Goal: Information Seeking & Learning: Find specific fact

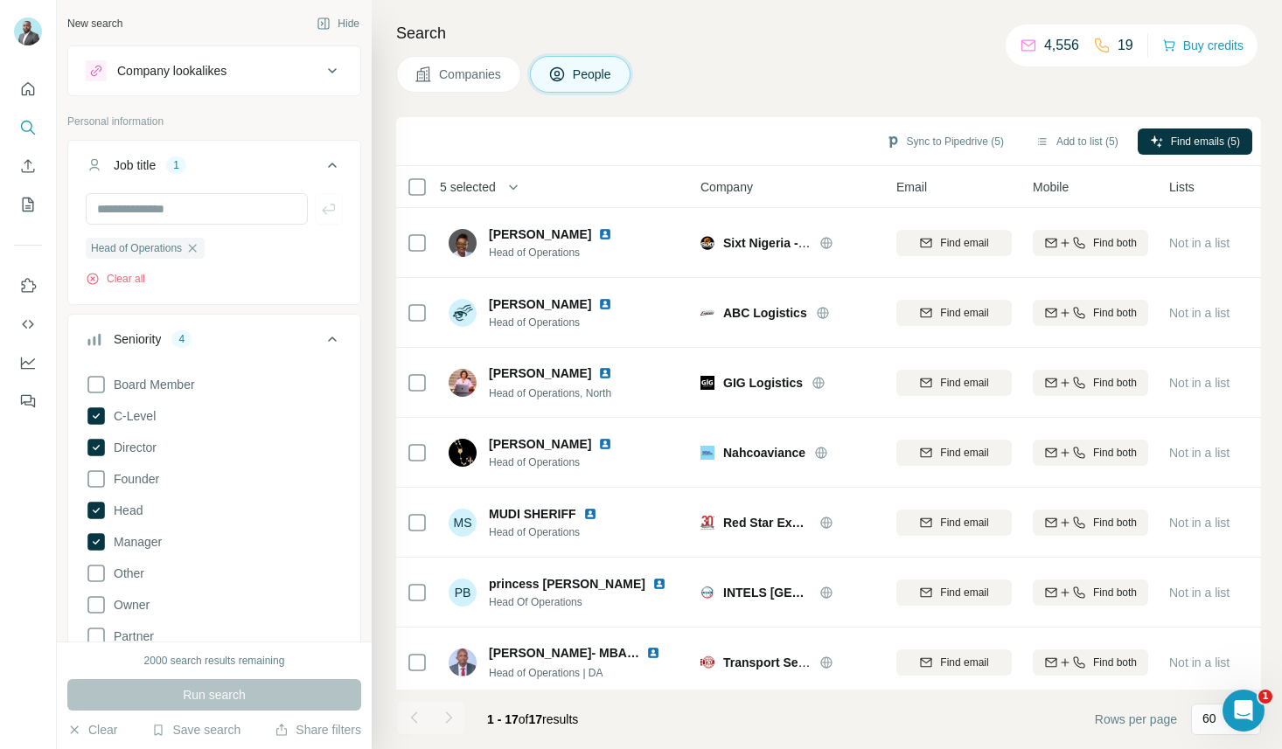
scroll to position [406, 0]
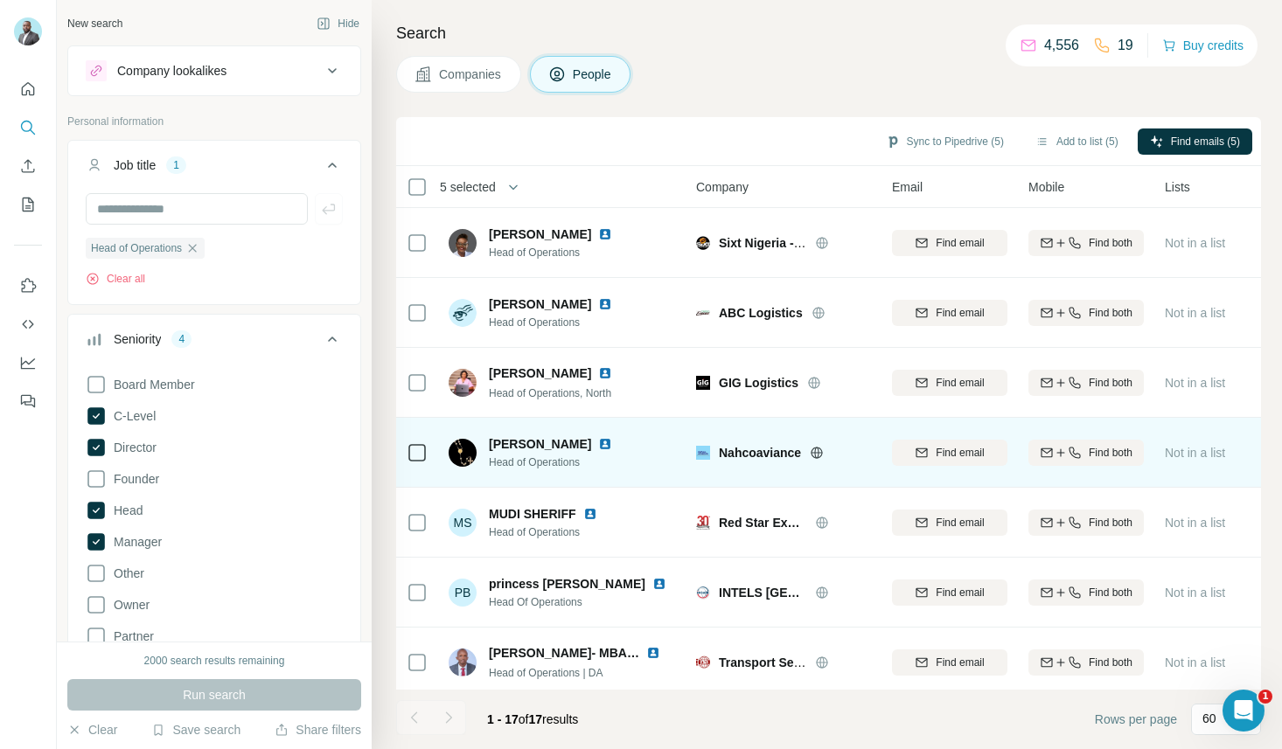
click at [492, 418] on td "Stella Nwosu Head of Operations" at bounding box center [565, 453] width 254 height 70
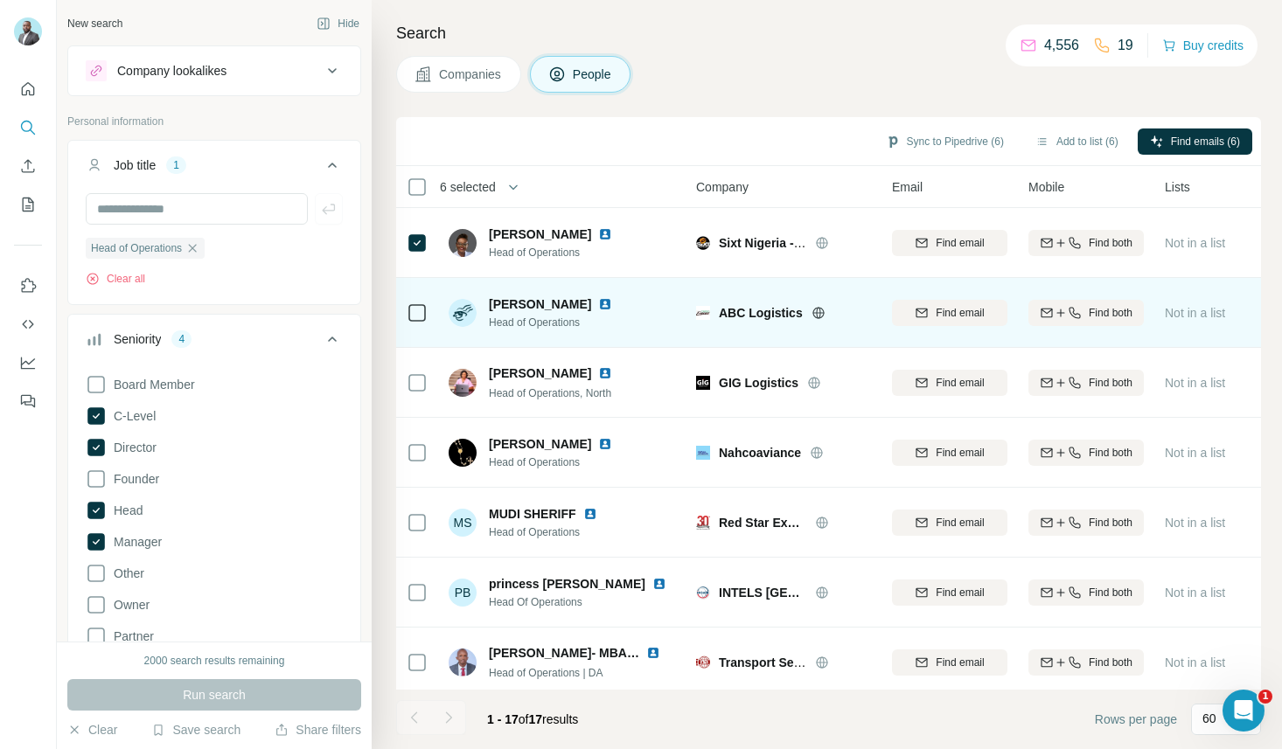
click at [418, 324] on div at bounding box center [417, 312] width 21 height 48
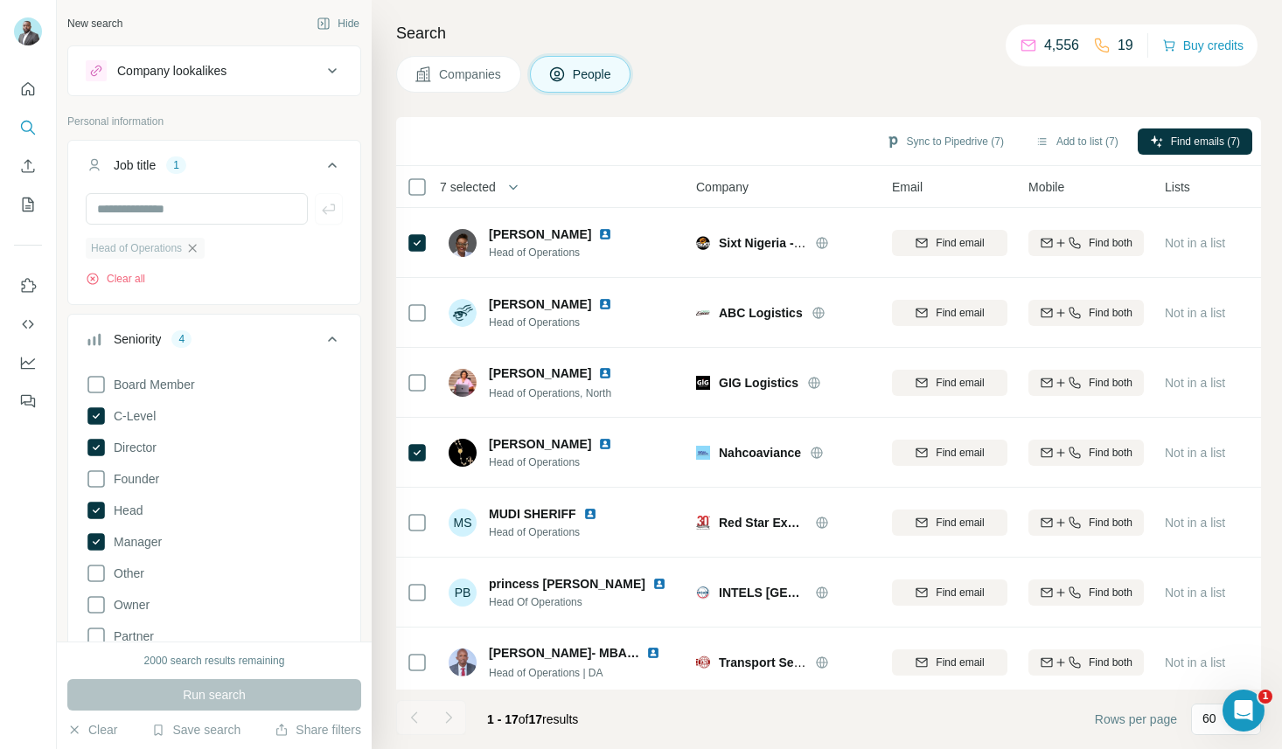
click at [198, 251] on icon "button" at bounding box center [192, 248] width 14 height 14
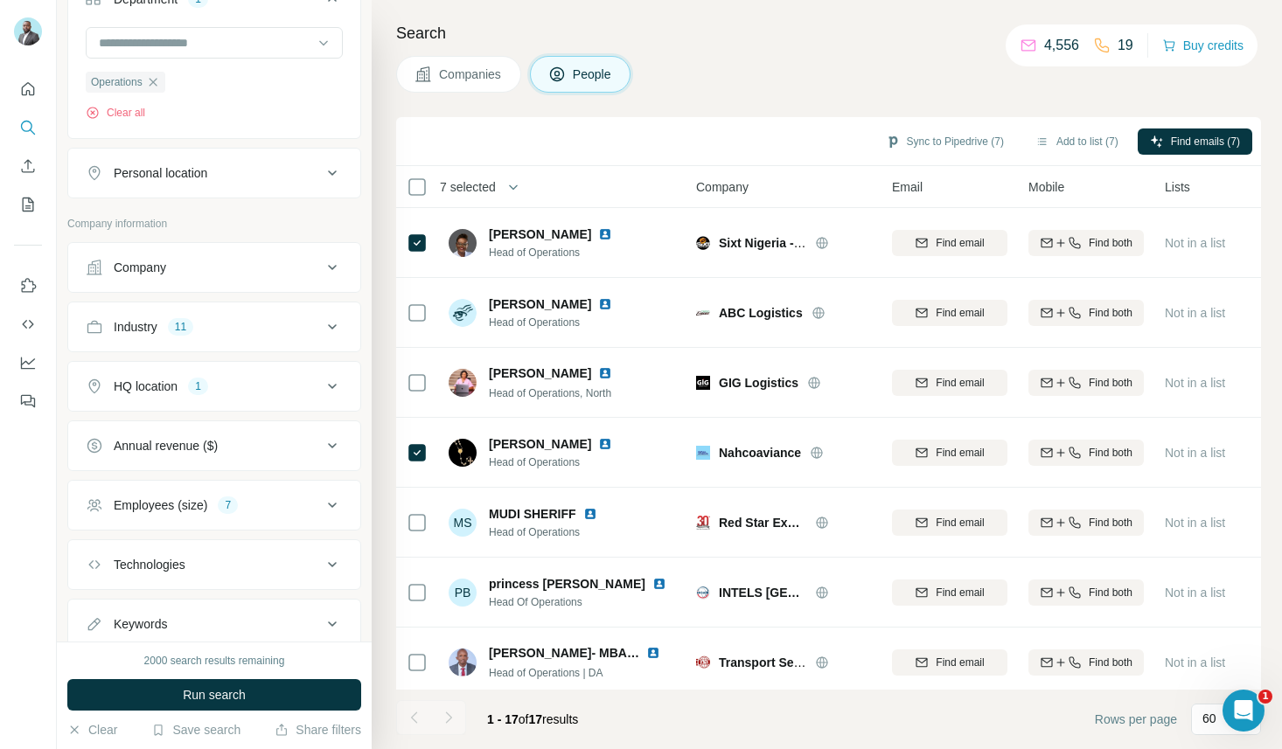
scroll to position [700, 0]
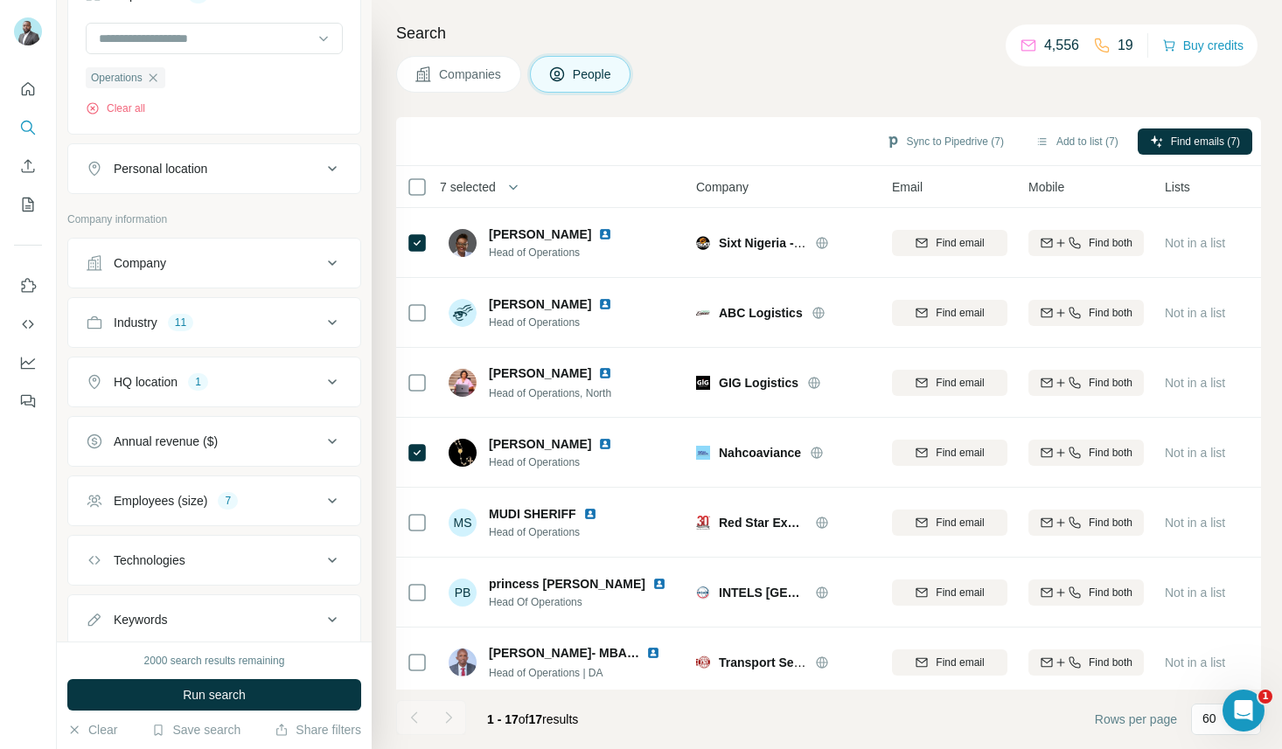
click at [288, 328] on div "Industry 11" at bounding box center [204, 322] width 236 height 17
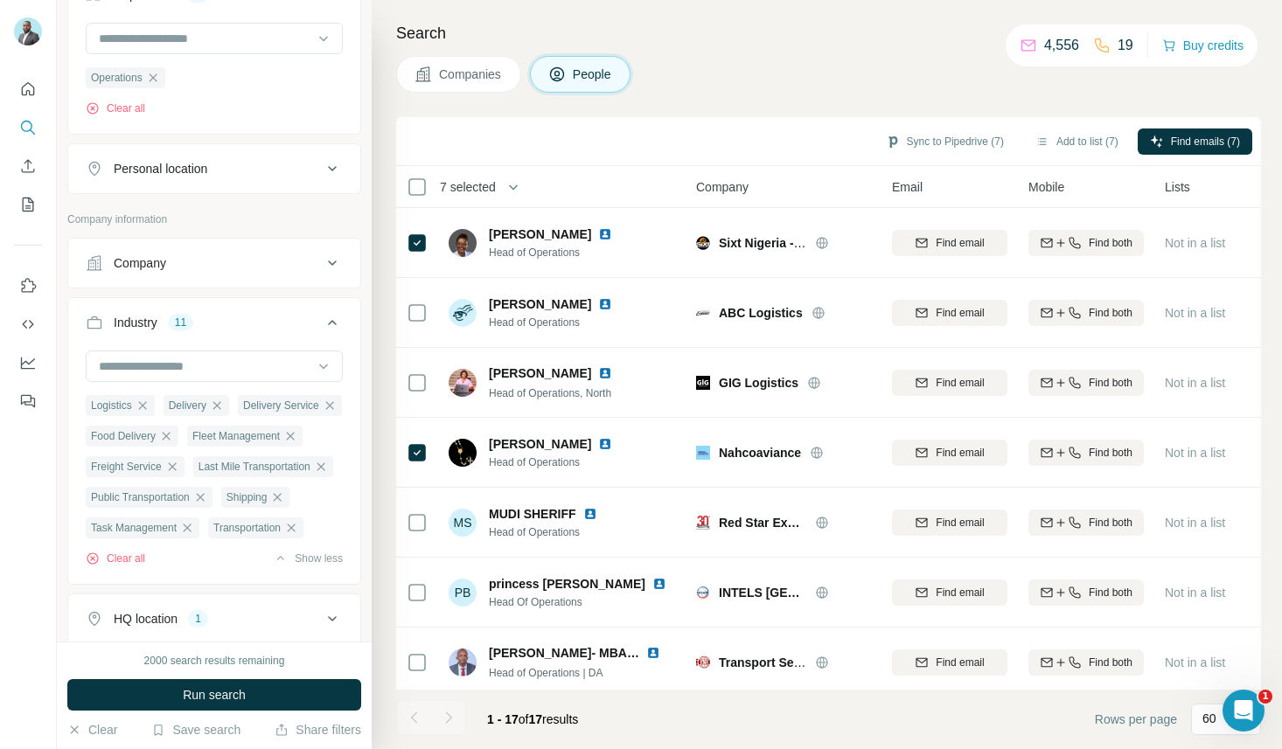
click at [288, 328] on div "Industry 11" at bounding box center [204, 322] width 236 height 17
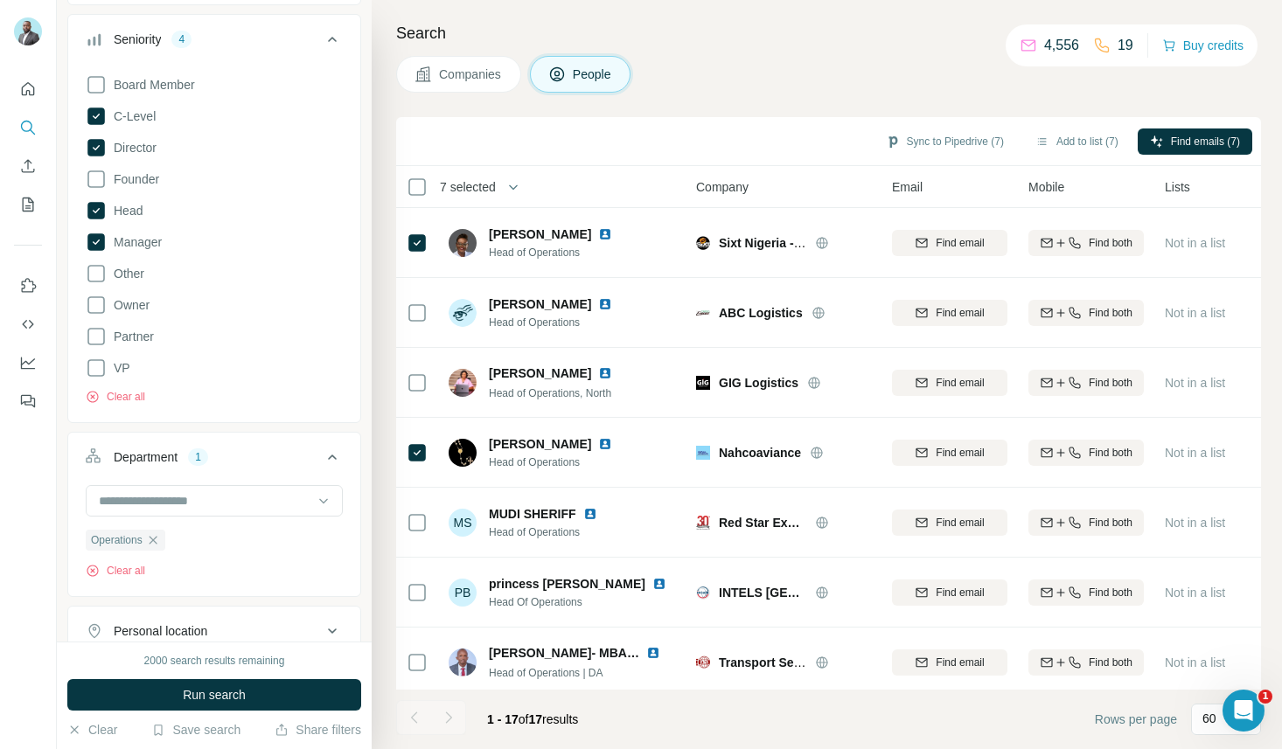
scroll to position [240, 0]
click at [155, 541] on icon "button" at bounding box center [153, 538] width 14 height 14
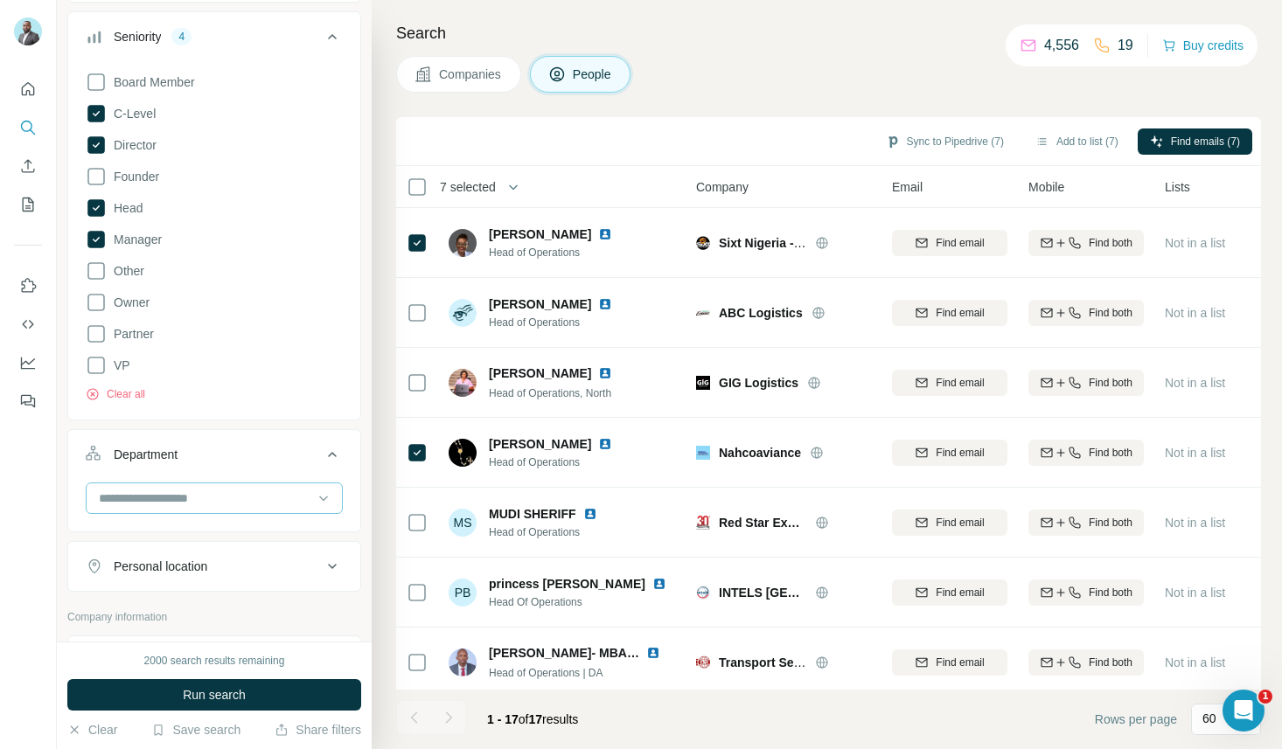
click at [187, 507] on input at bounding box center [205, 498] width 216 height 19
type input "**"
click at [116, 534] on p "HR" at bounding box center [109, 537] width 17 height 17
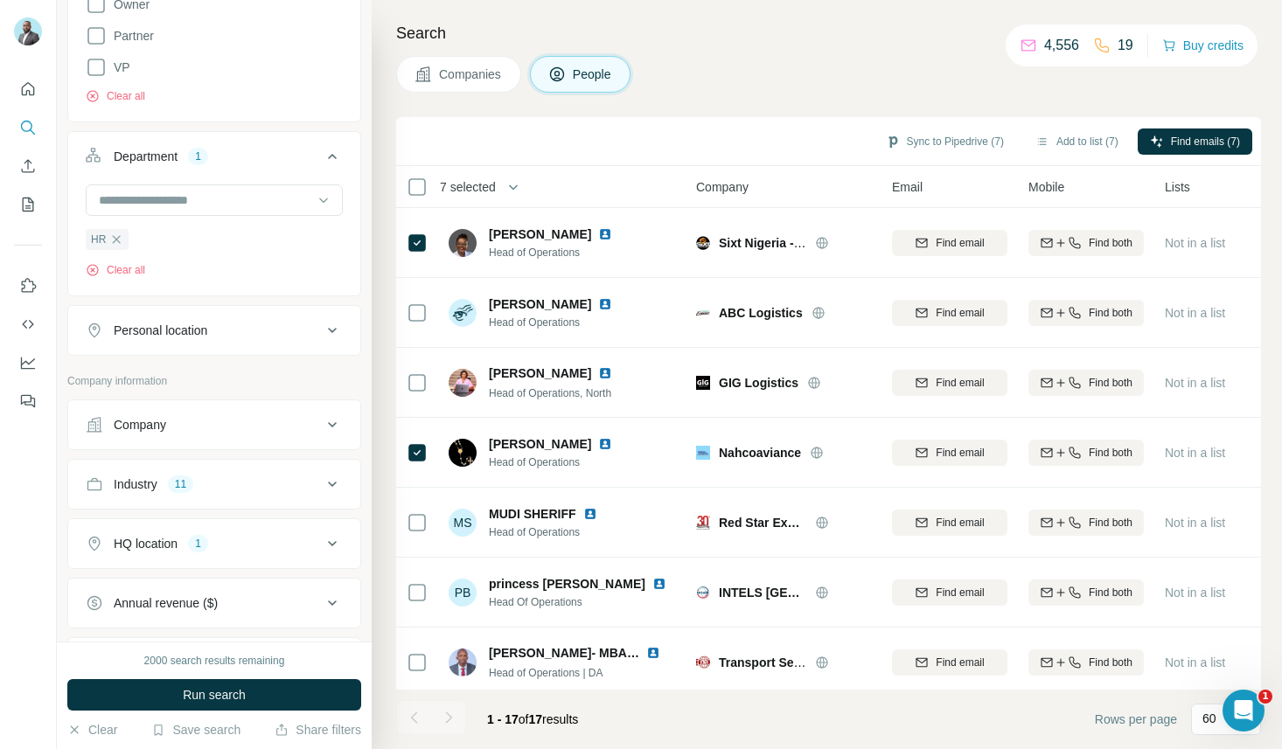
scroll to position [542, 0]
click at [177, 542] on div "HQ location" at bounding box center [146, 540] width 64 height 17
click at [147, 584] on input "text" at bounding box center [214, 583] width 257 height 31
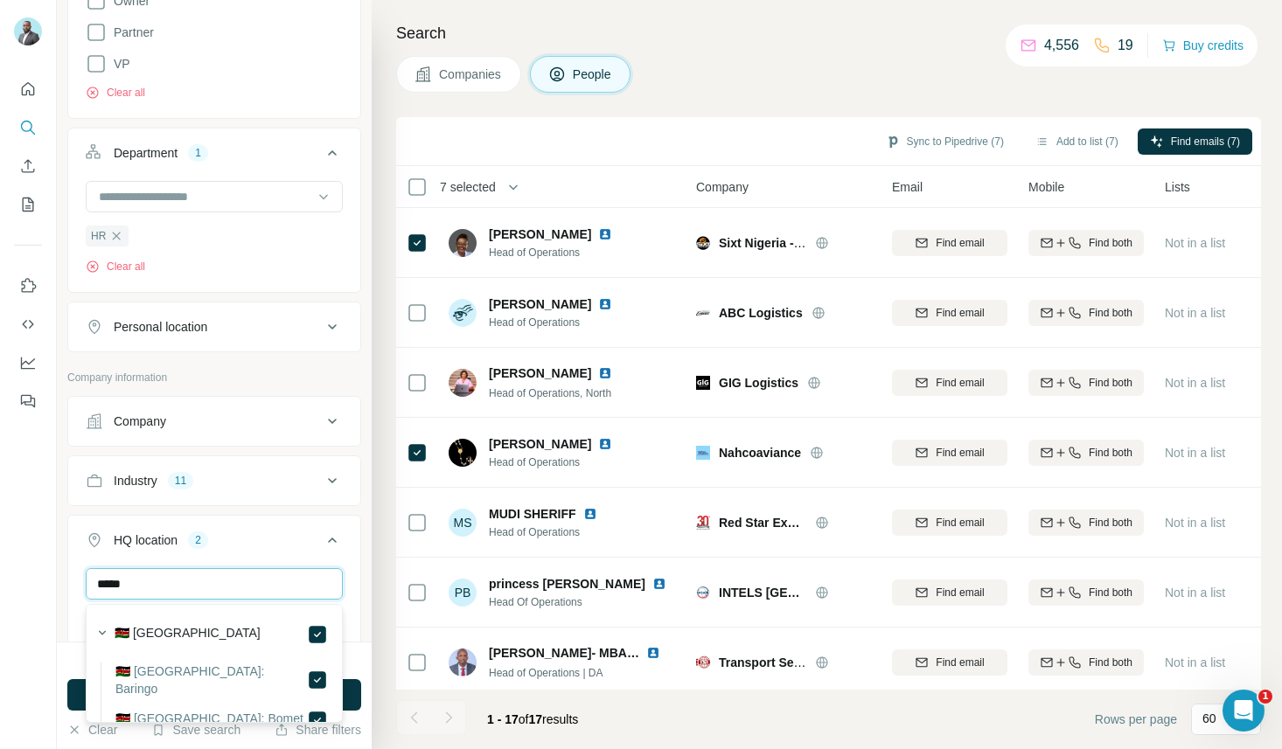
click at [285, 591] on input "*****" at bounding box center [214, 583] width 257 height 31
click at [250, 586] on input "*****" at bounding box center [214, 583] width 257 height 31
click at [261, 581] on input "*********" at bounding box center [214, 583] width 257 height 31
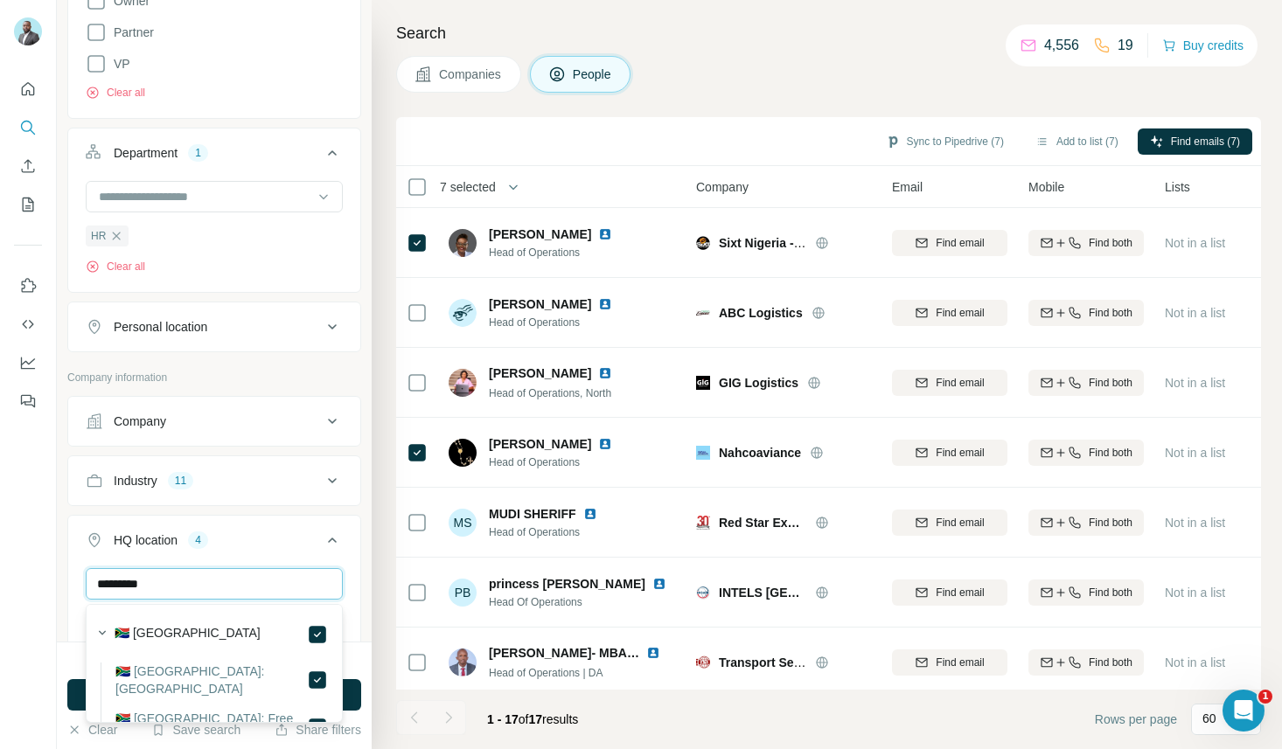
click at [261, 581] on input "*********" at bounding box center [214, 583] width 257 height 31
click at [240, 588] on input "******" at bounding box center [214, 583] width 257 height 31
type input "******"
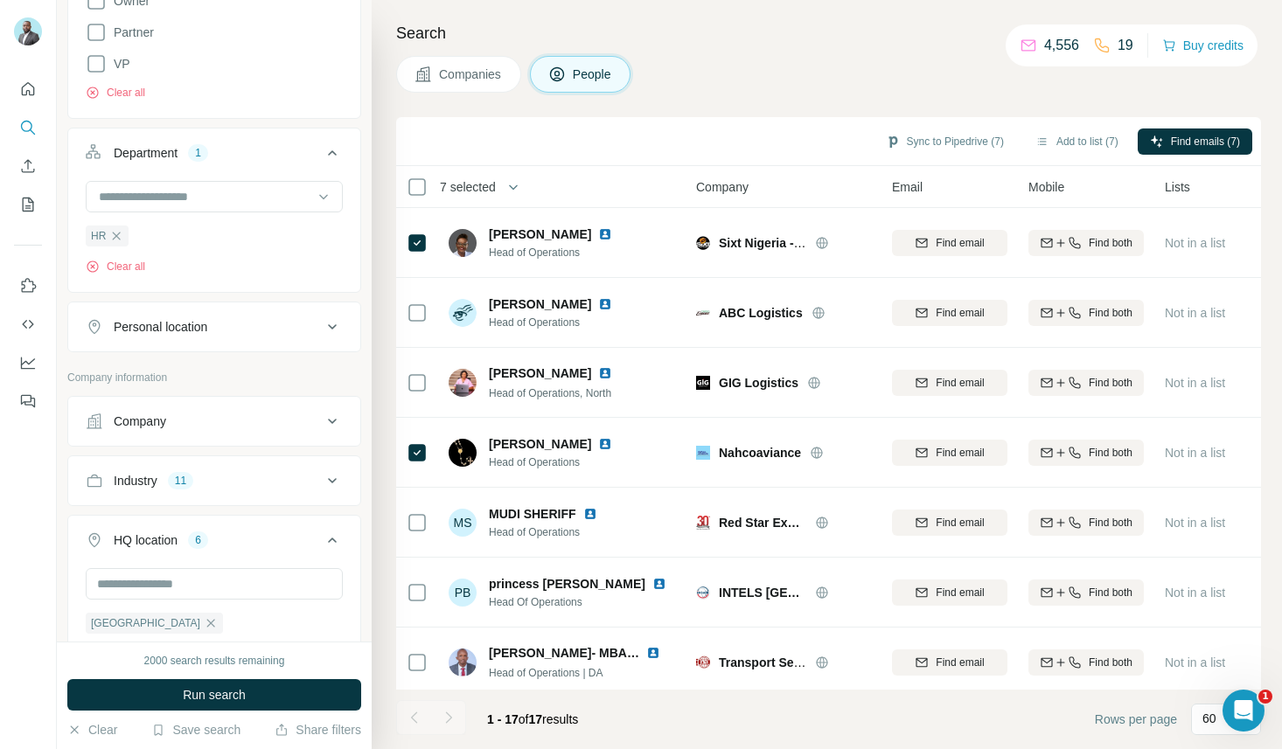
click at [353, 604] on div "Nigeria Kenya Ghana South Africa Uganda Rwanda Clear all" at bounding box center [214, 669] width 292 height 203
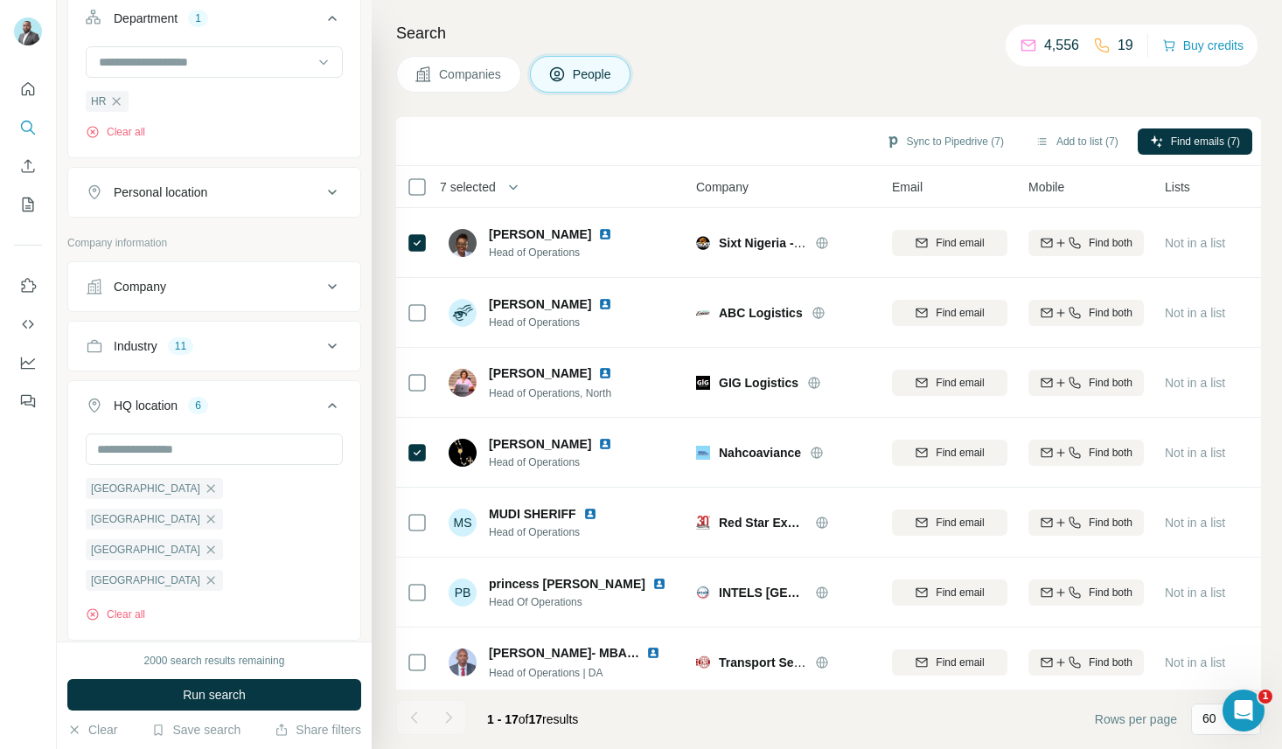
scroll to position [693, 0]
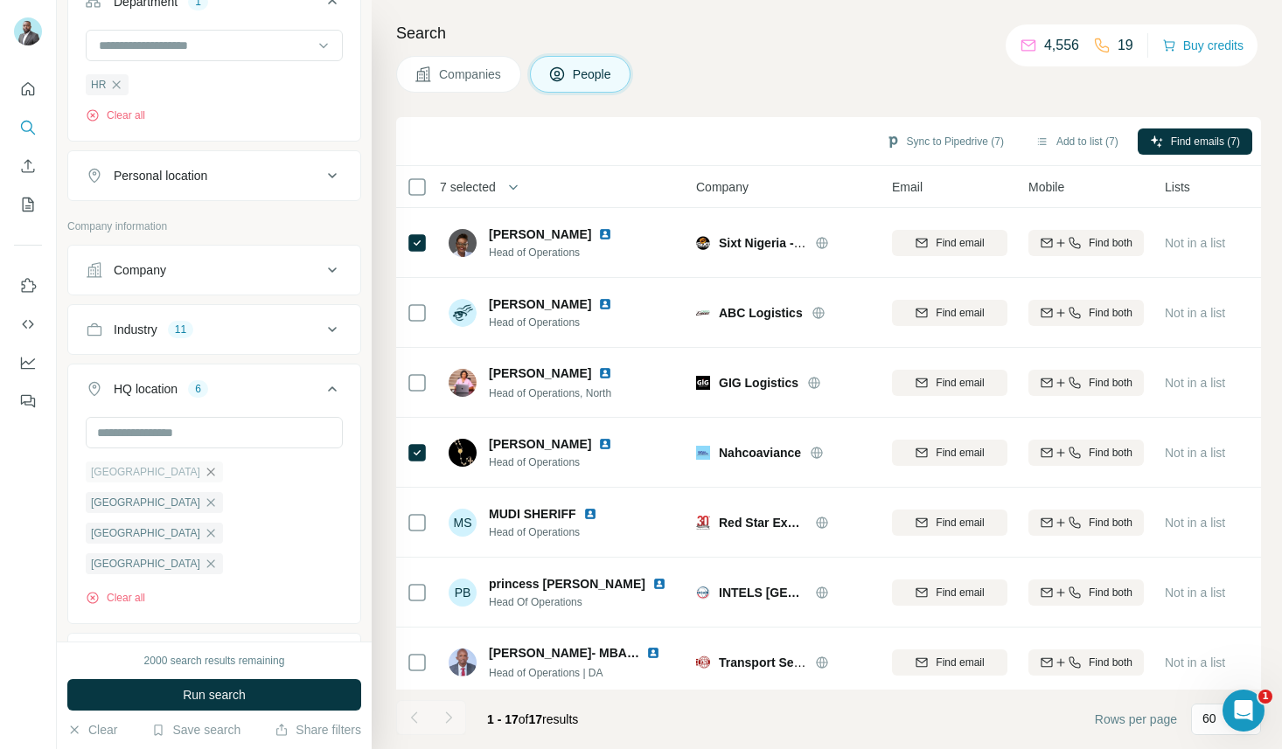
click at [207, 473] on icon "button" at bounding box center [211, 472] width 8 height 8
click at [279, 701] on button "Run search" at bounding box center [214, 694] width 294 height 31
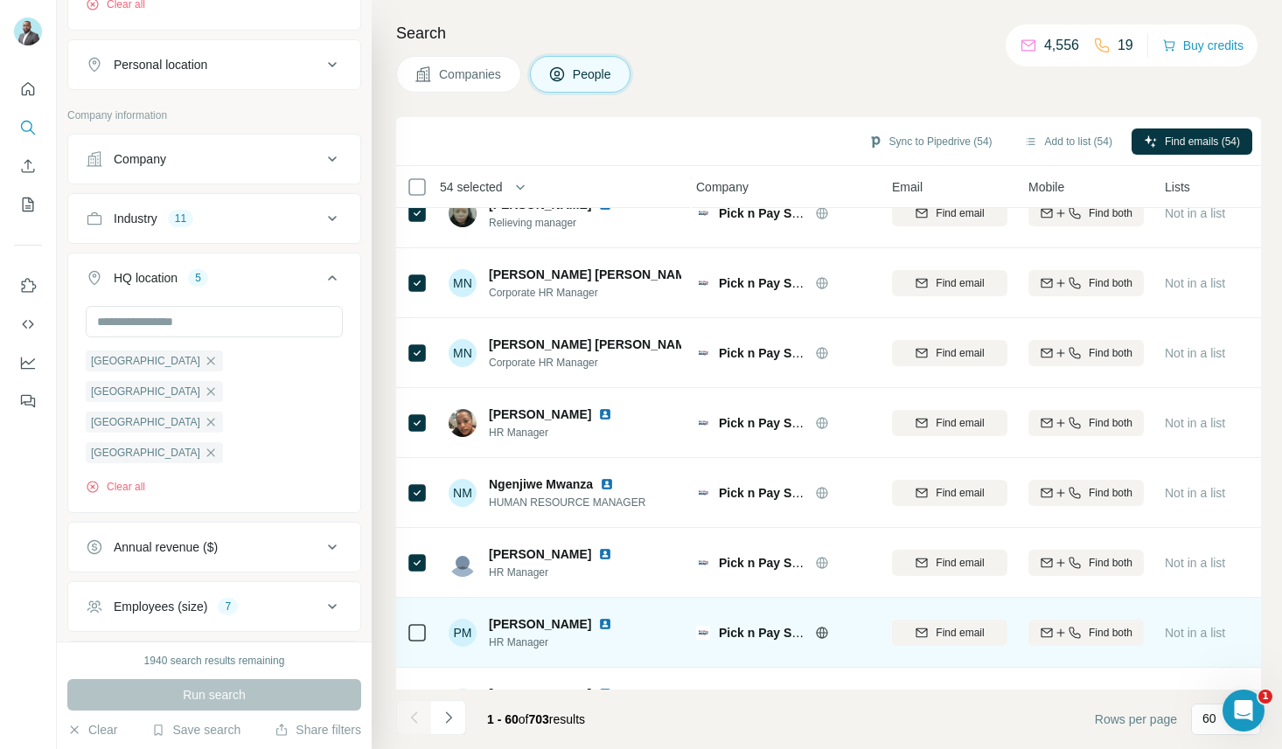
scroll to position [3452, 4]
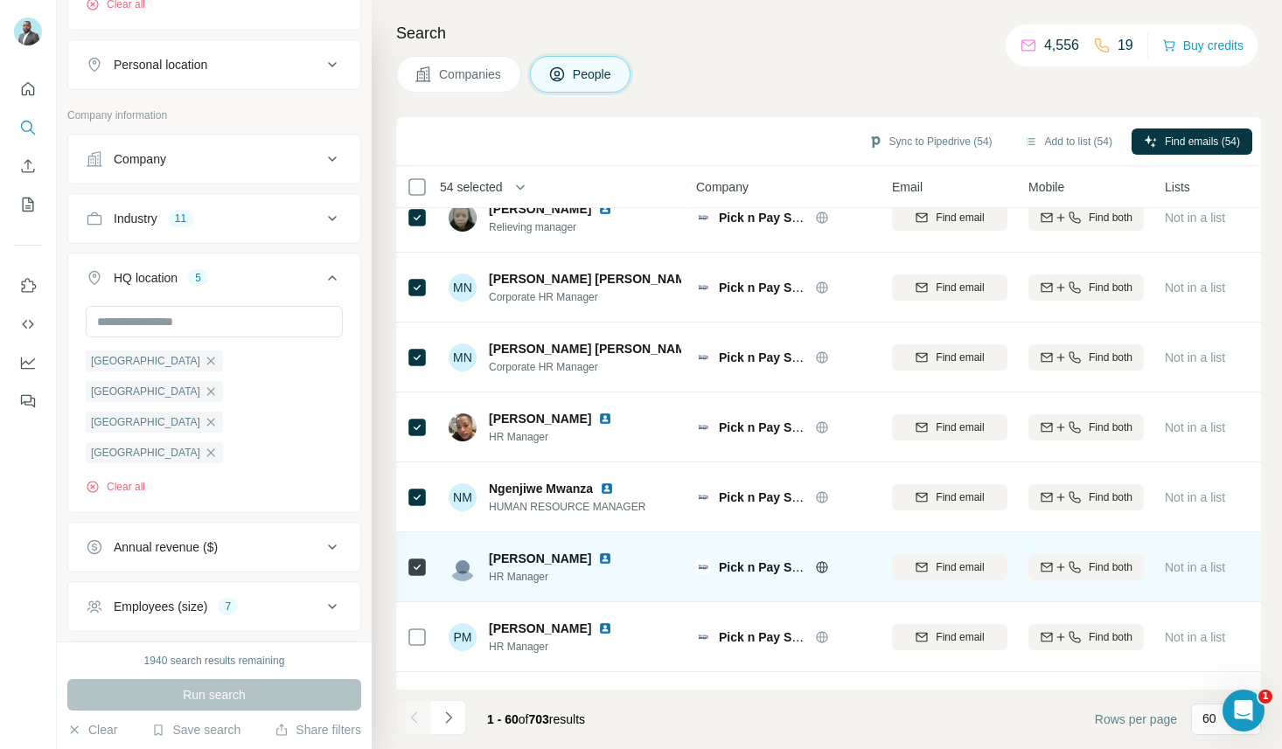
click at [402, 560] on td at bounding box center [417, 567] width 42 height 70
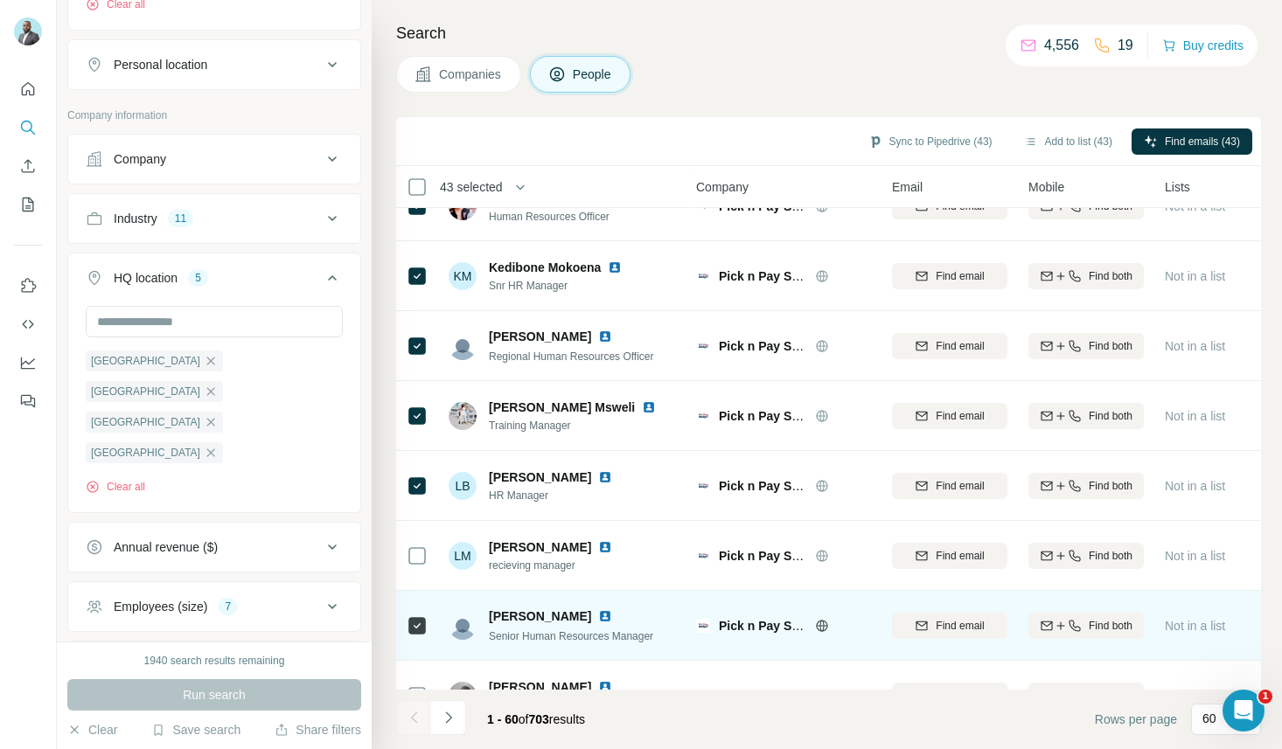
scroll to position [2412, 4]
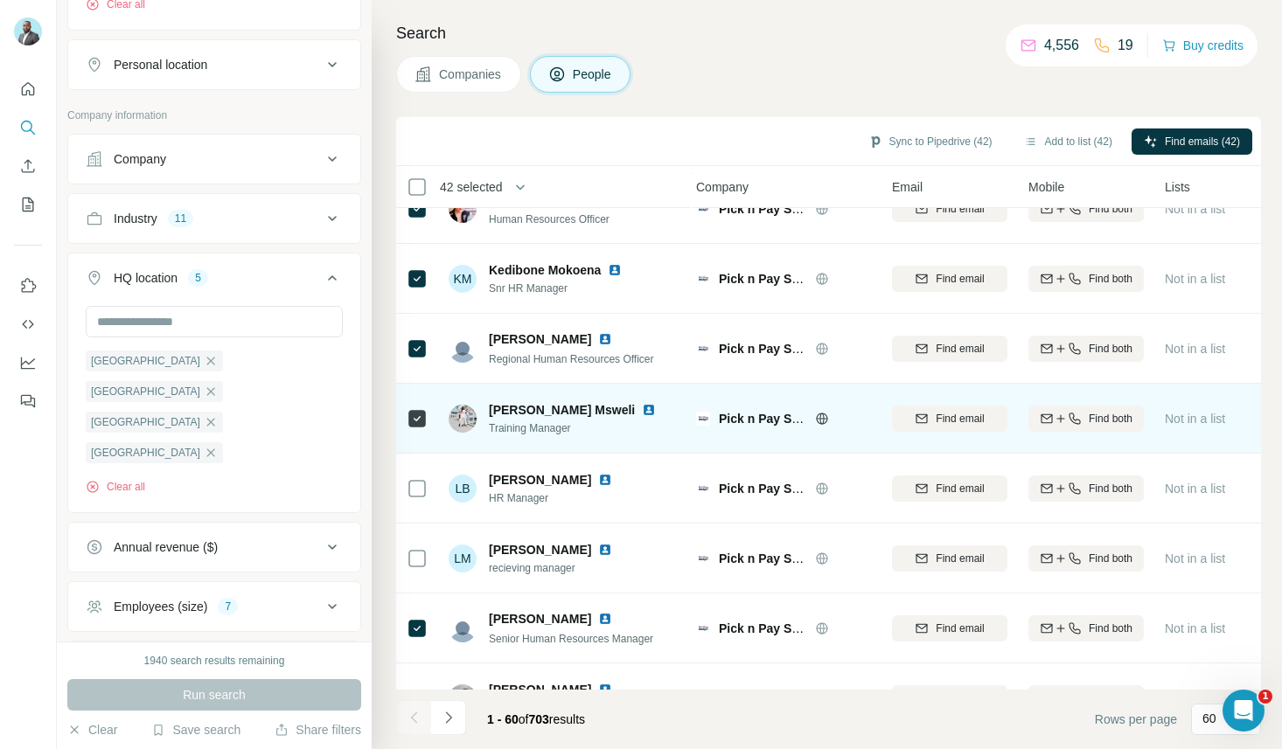
click at [415, 405] on div at bounding box center [417, 418] width 21 height 48
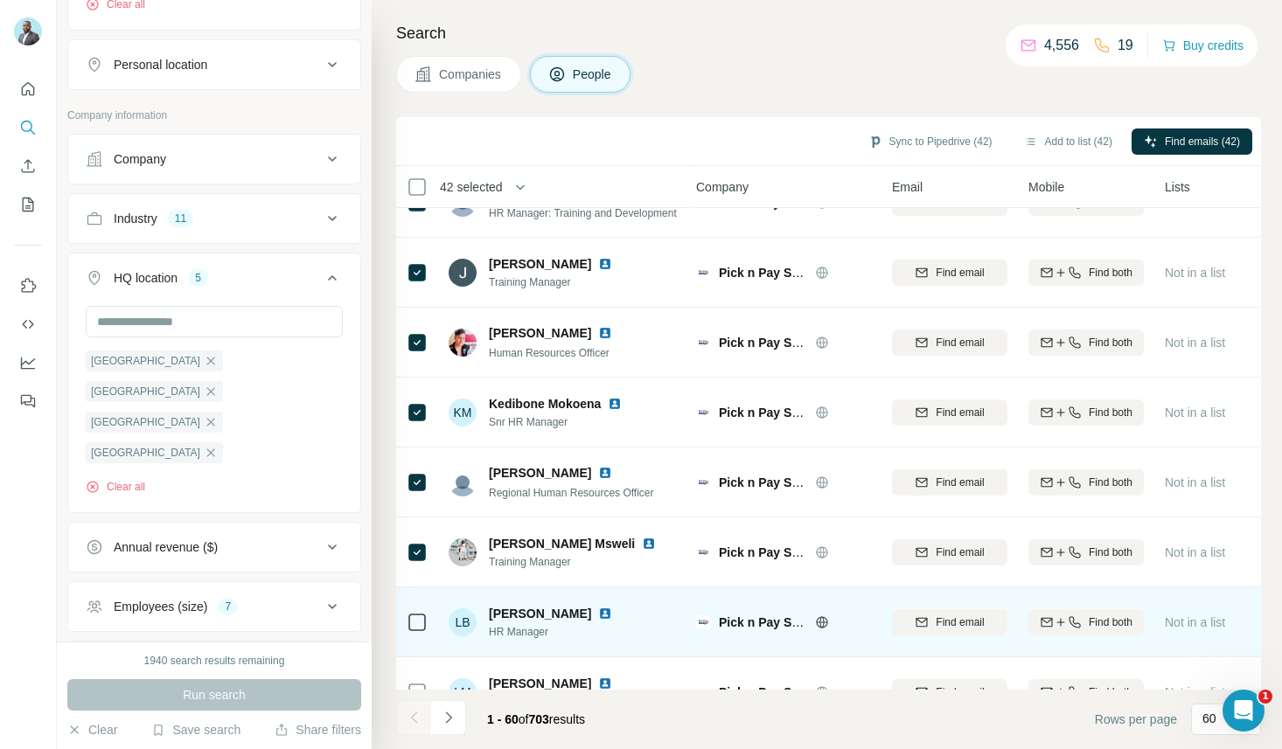
scroll to position [2195, 4]
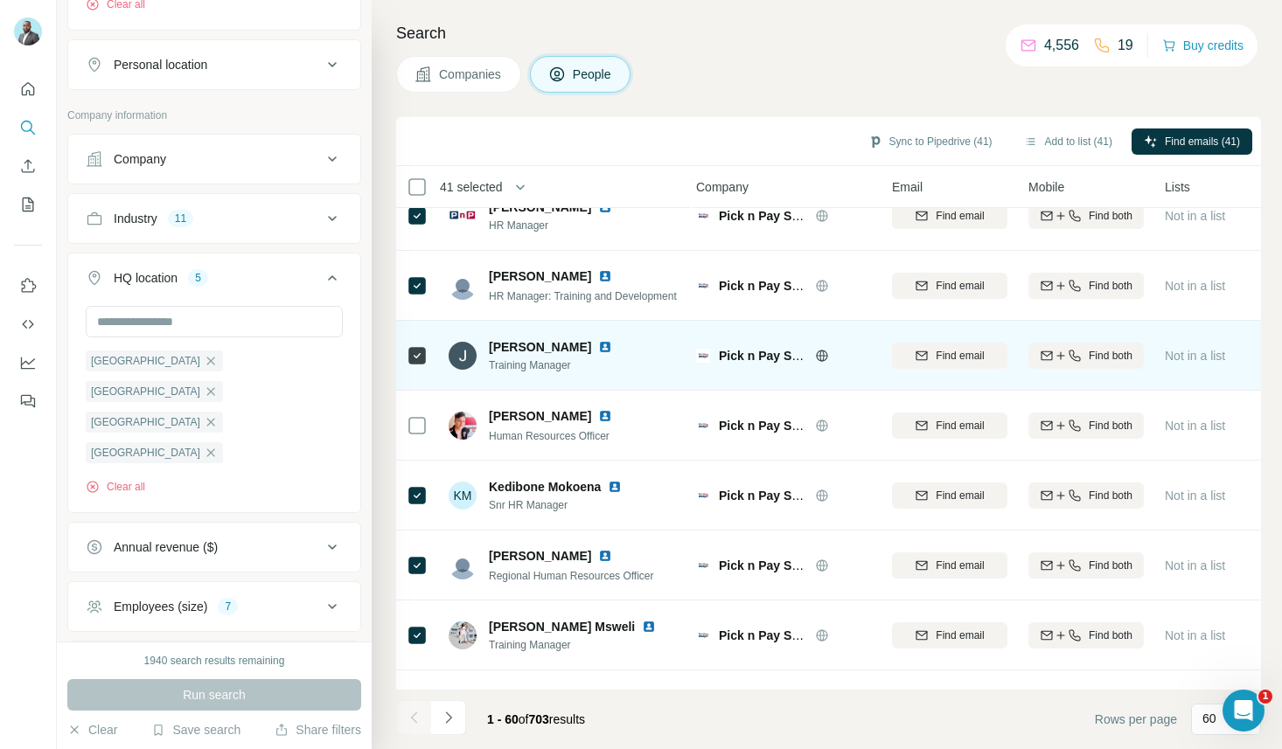
click at [416, 371] on div at bounding box center [417, 355] width 21 height 48
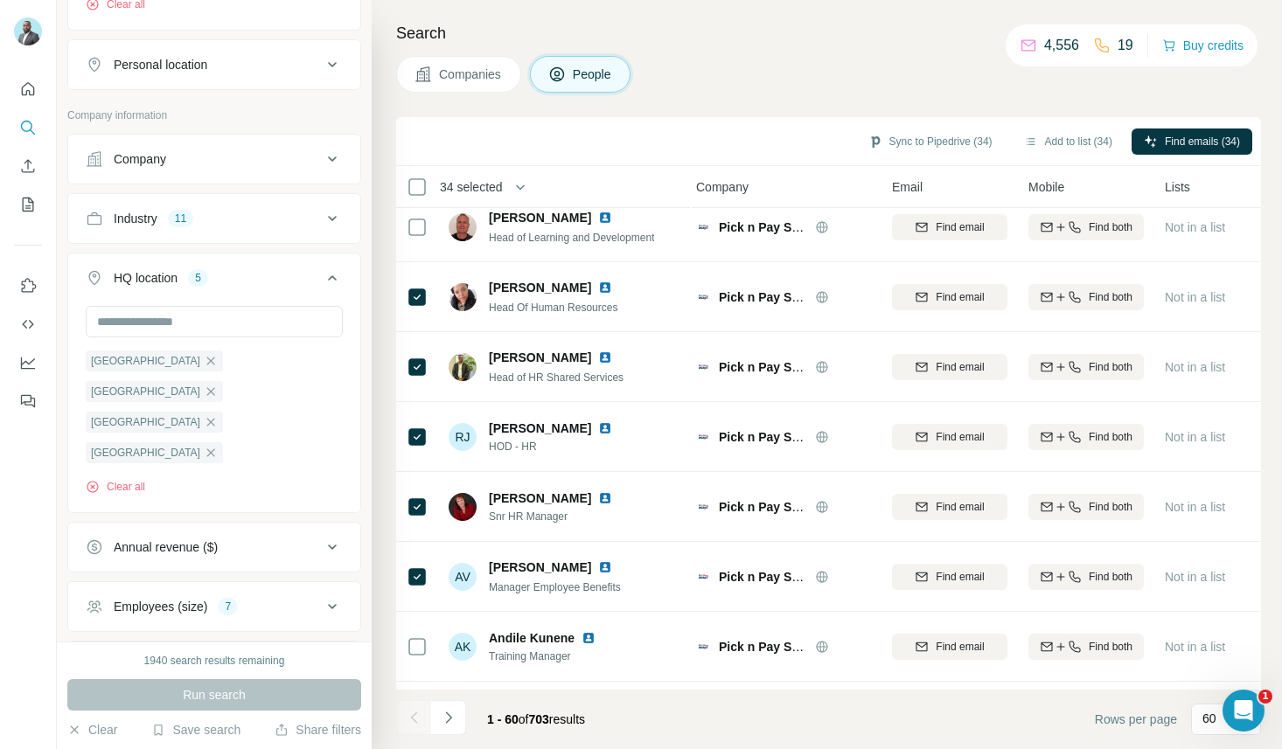
scroll to position [0, 4]
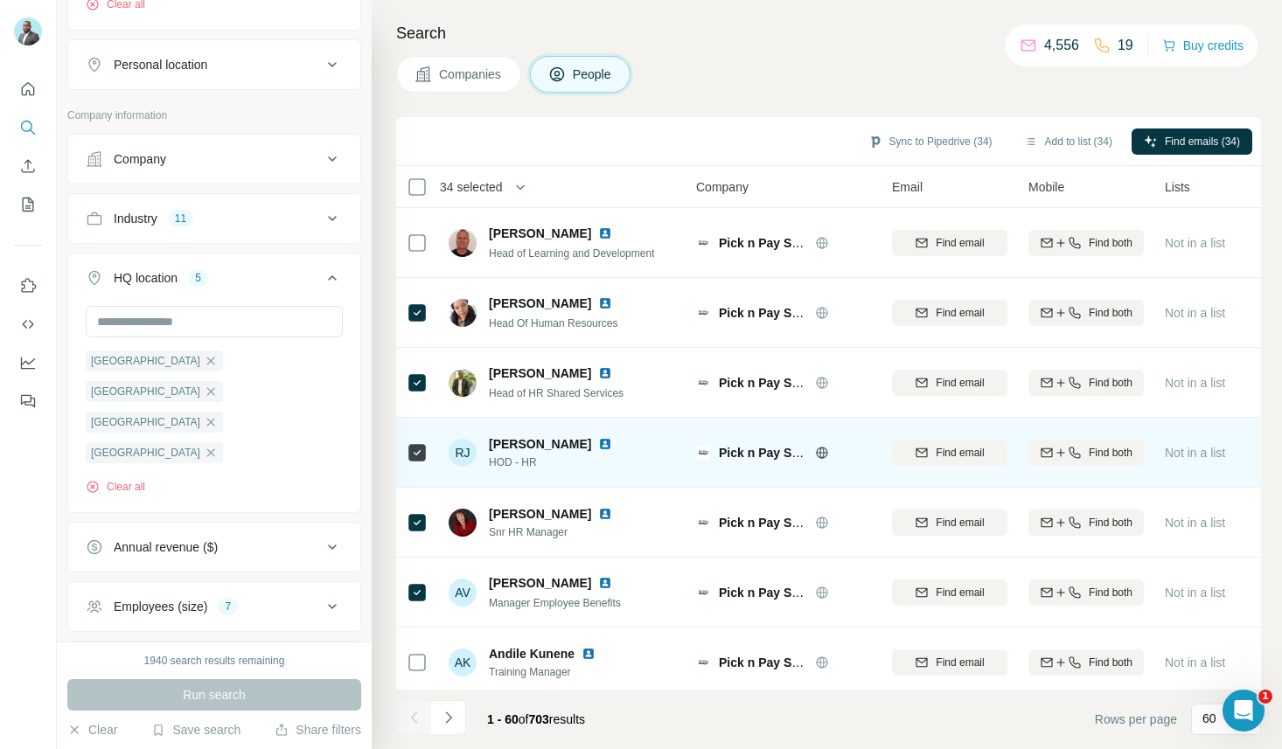
click at [607, 445] on img at bounding box center [605, 444] width 14 height 14
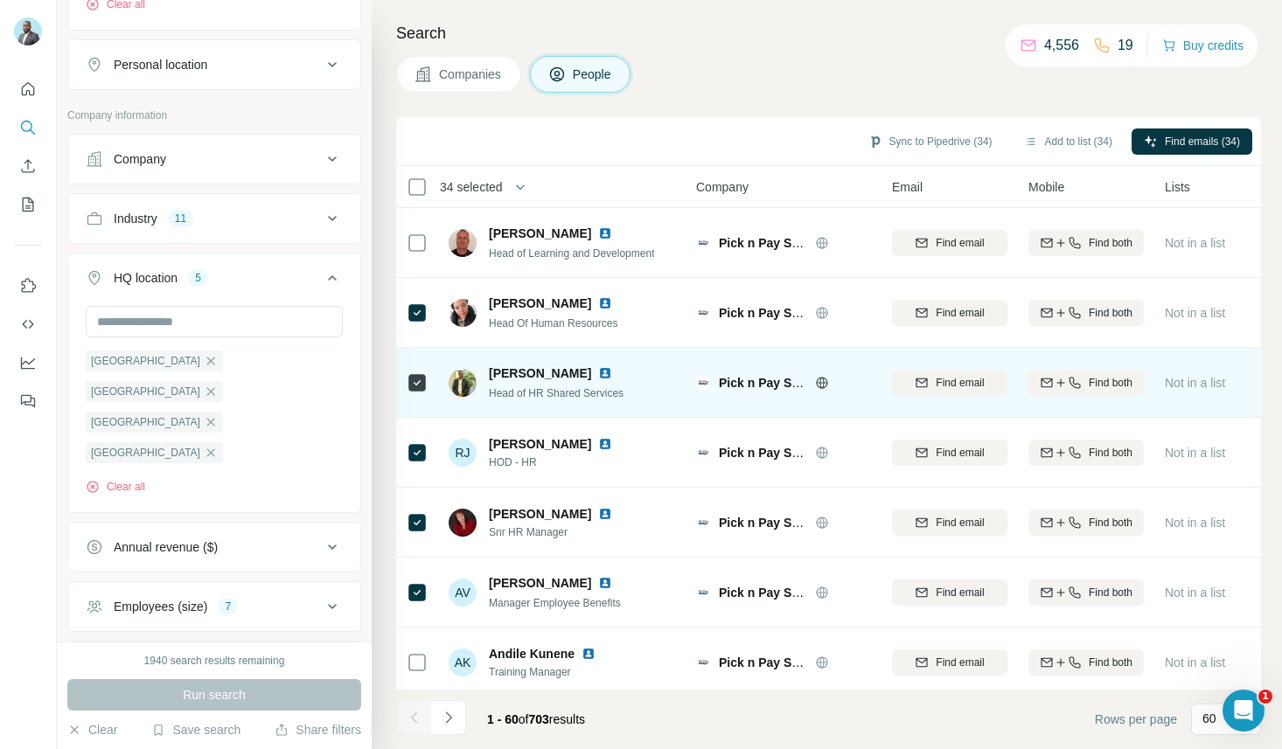
click at [603, 372] on img at bounding box center [605, 373] width 14 height 14
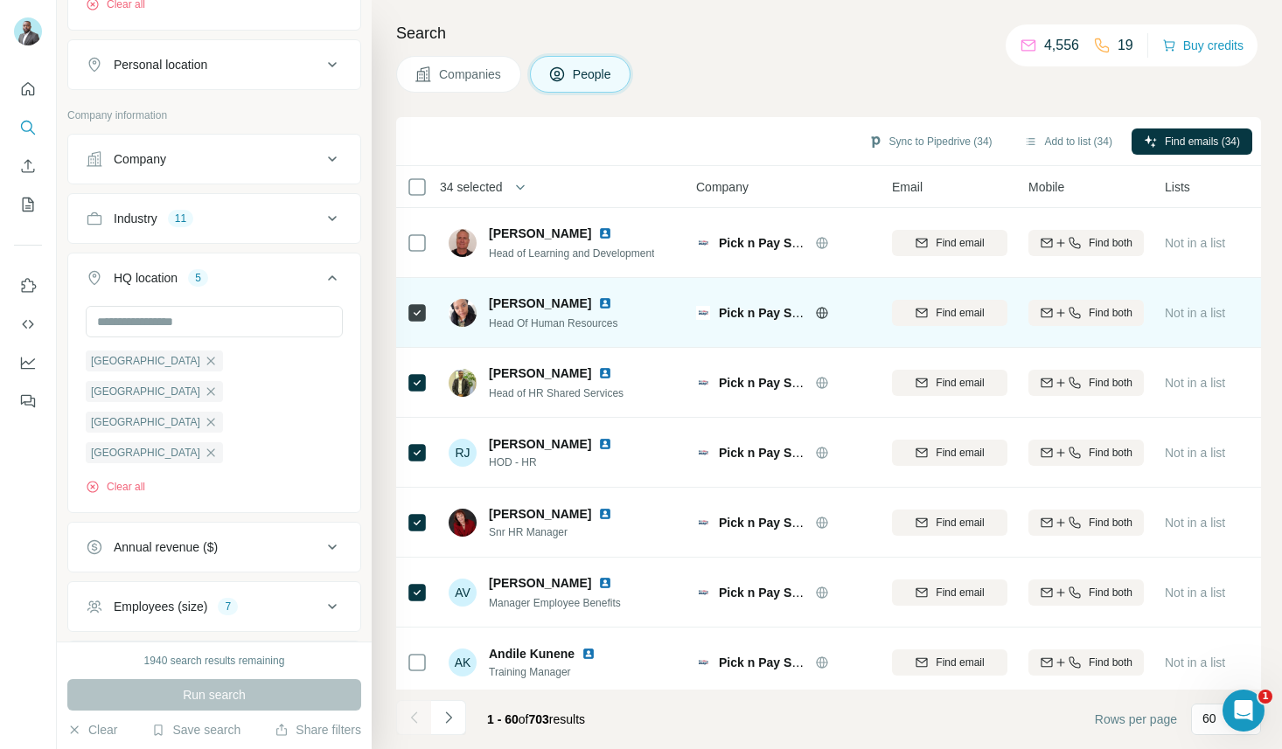
click at [612, 301] on img at bounding box center [605, 303] width 14 height 14
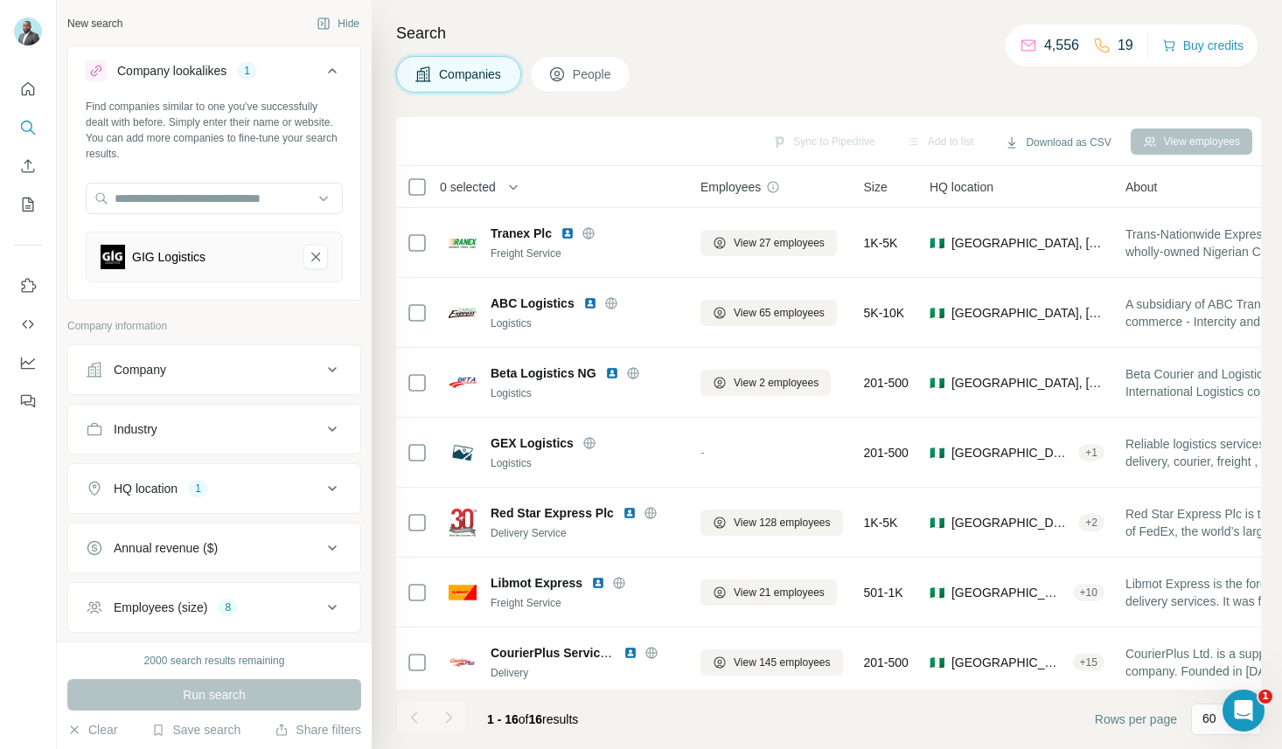
scroll to position [159, 0]
